Goal: Task Accomplishment & Management: Manage account settings

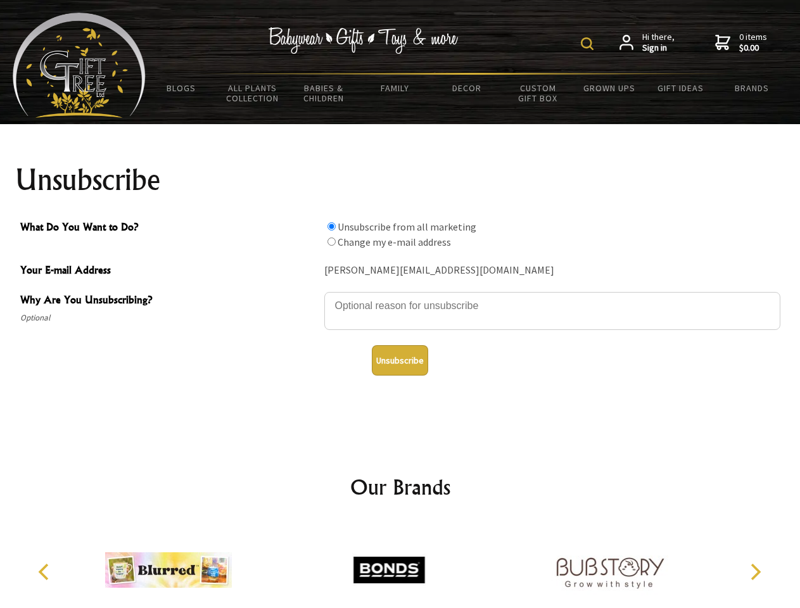
click at [589, 44] on img at bounding box center [587, 43] width 13 height 13
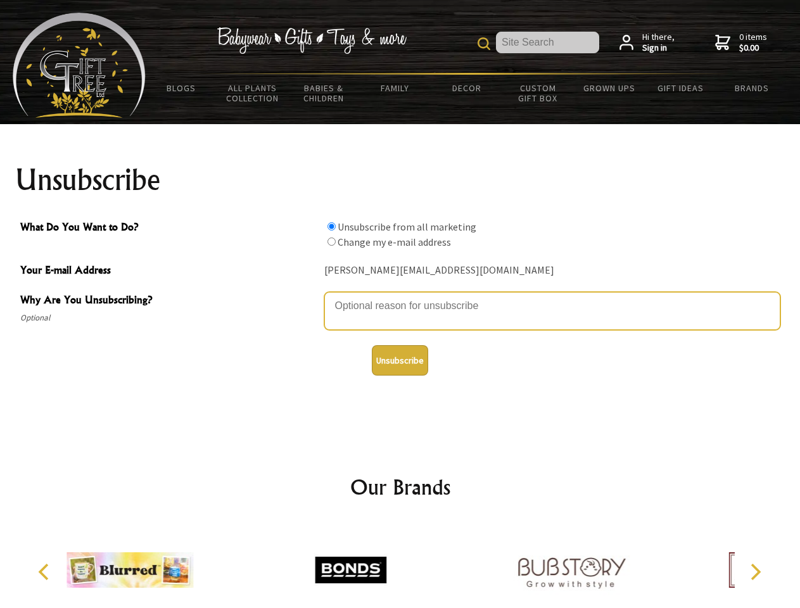
click at [400, 296] on textarea "Why Are You Unsubscribing?" at bounding box center [552, 311] width 456 height 38
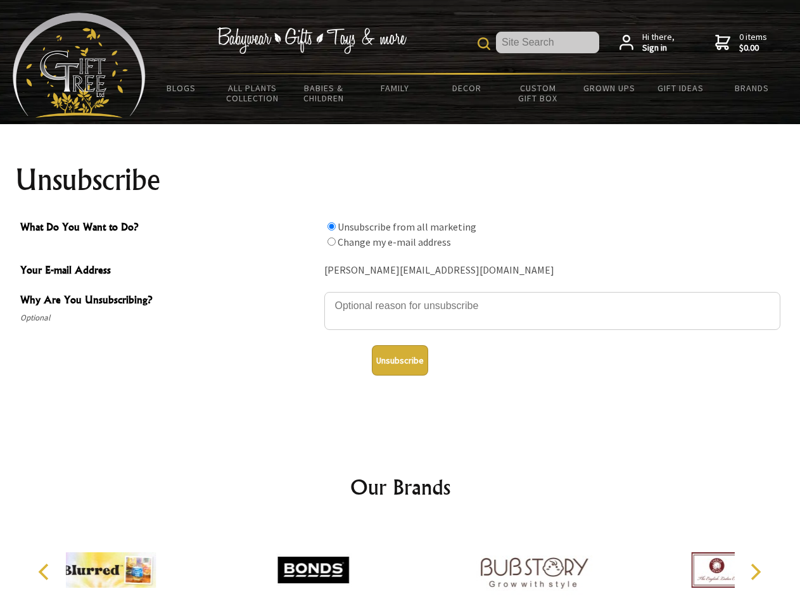
click at [331, 226] on input "What Do You Want to Do?" at bounding box center [331, 226] width 8 height 8
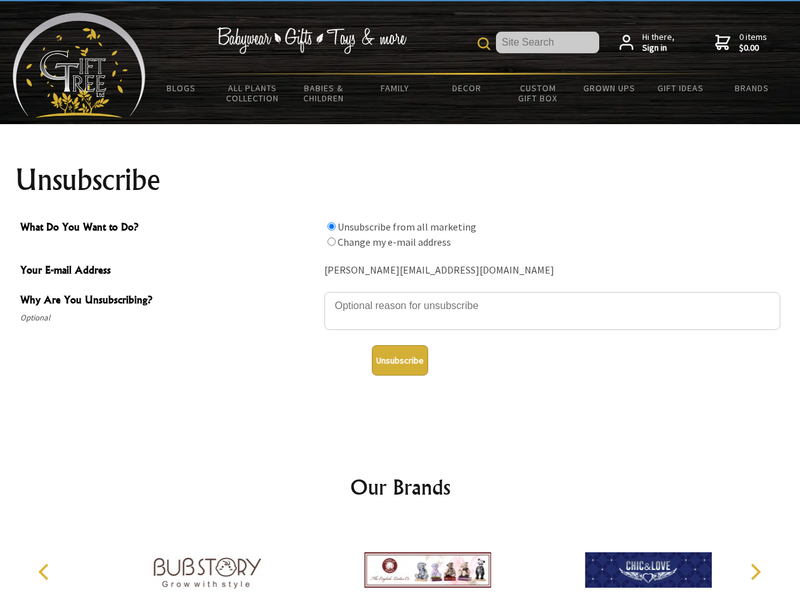
click at [331, 241] on input "What Do You Want to Do?" at bounding box center [331, 242] width 8 height 8
radio input "true"
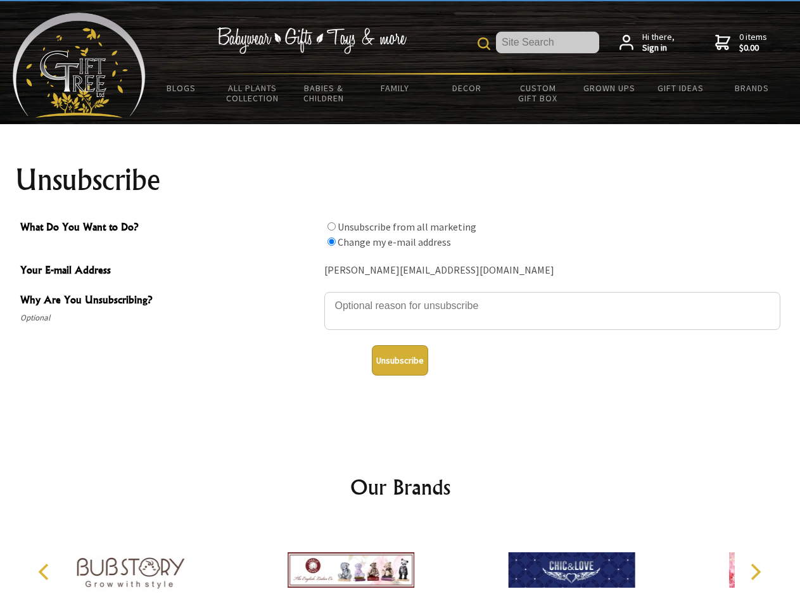
click at [400, 360] on button "Unsubscribe" at bounding box center [400, 360] width 56 height 30
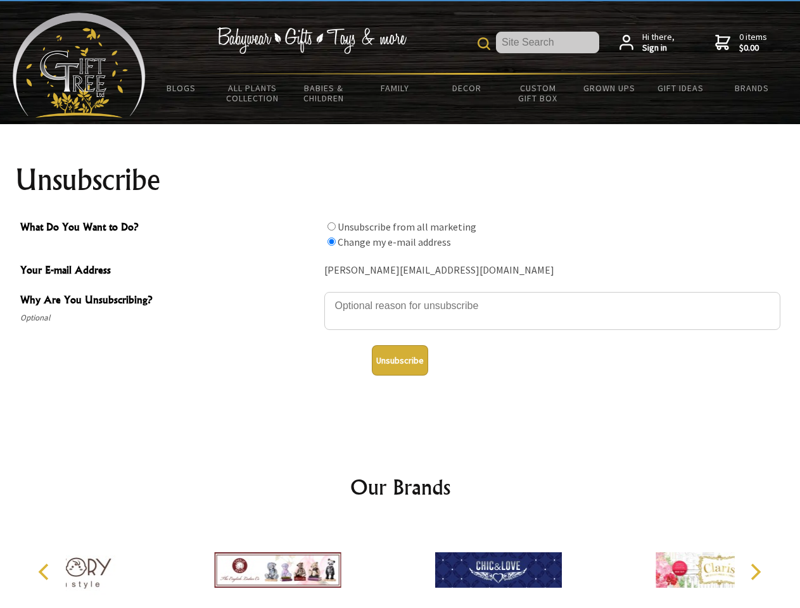
click at [400, 565] on div at bounding box center [498, 572] width 220 height 99
click at [46, 572] on icon "Previous" at bounding box center [45, 572] width 16 height 16
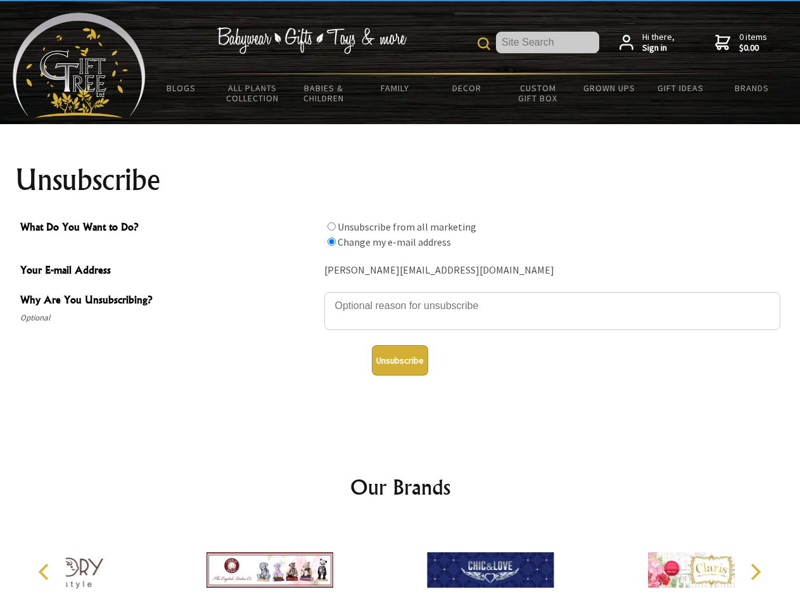
click at [755, 572] on icon "Next" at bounding box center [754, 572] width 16 height 16
